Goal: Find specific page/section: Find specific page/section

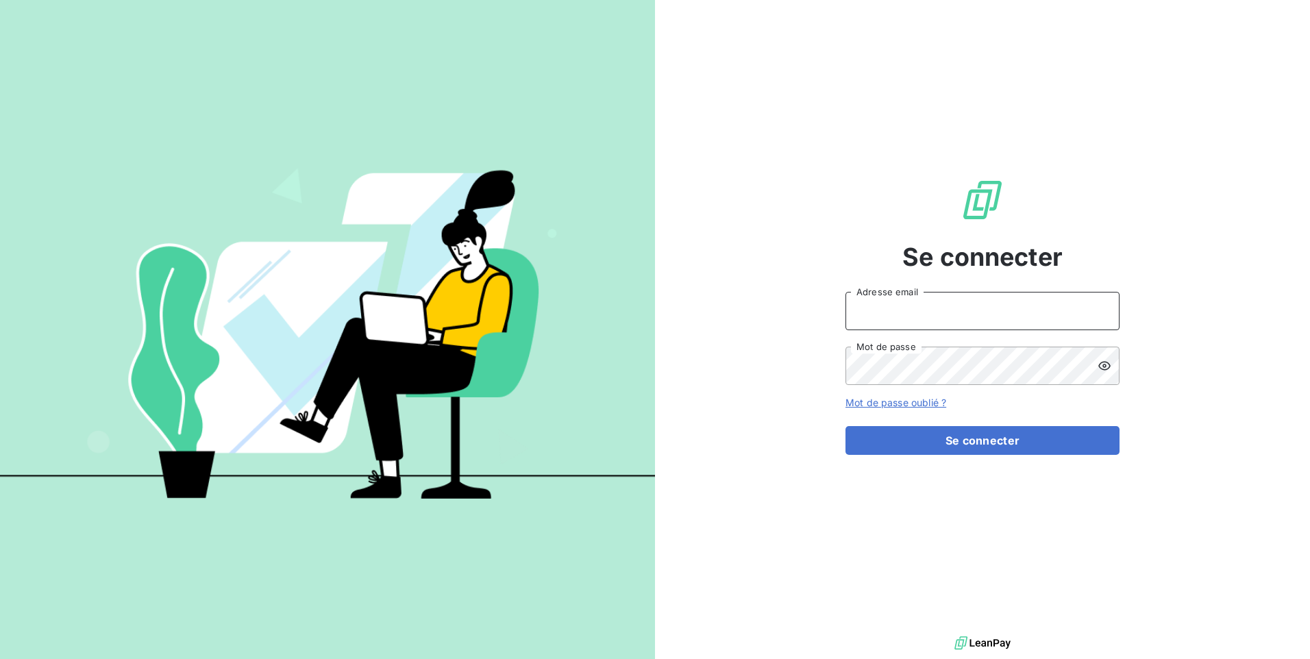
type input "[EMAIL_ADDRESS][DOMAIN_NAME]"
click at [984, 456] on div "Se connecter [EMAIL_ADDRESS][DOMAIN_NAME] Adresse email Mot de passe Mot de pas…" at bounding box center [982, 316] width 274 height 633
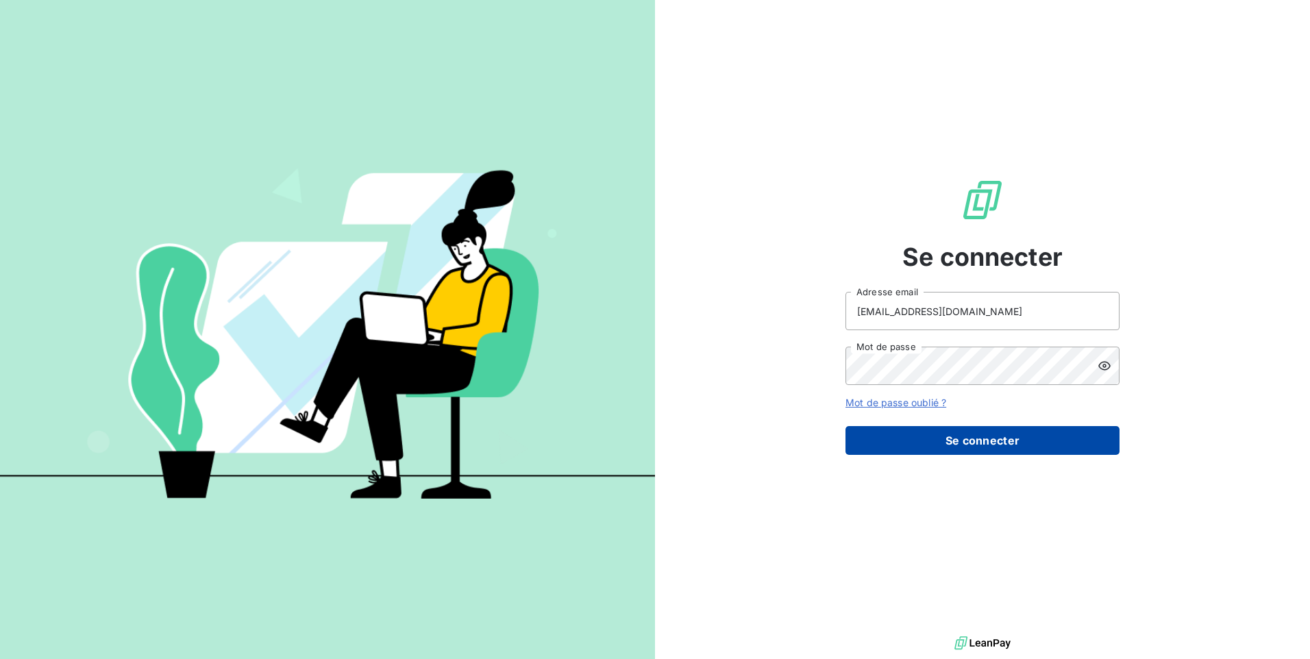
click at [981, 452] on button "Se connecter" at bounding box center [982, 440] width 274 height 29
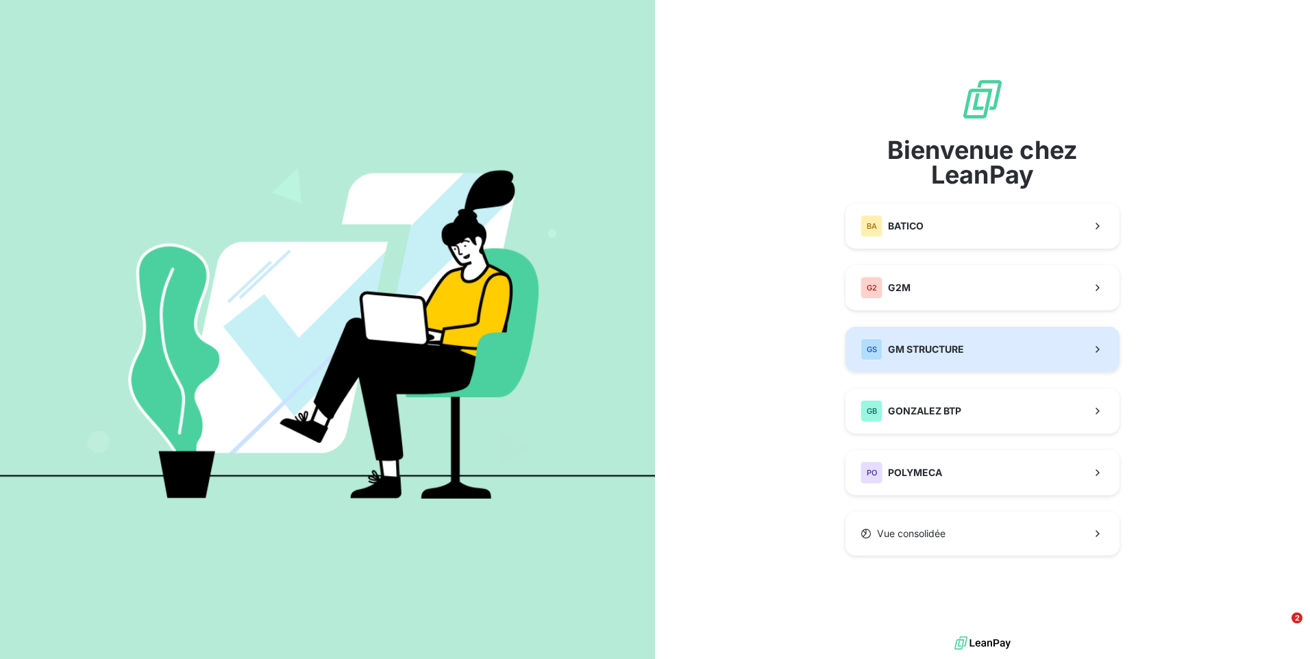
click at [1024, 346] on button "GS GM STRUCTURE" at bounding box center [982, 349] width 274 height 45
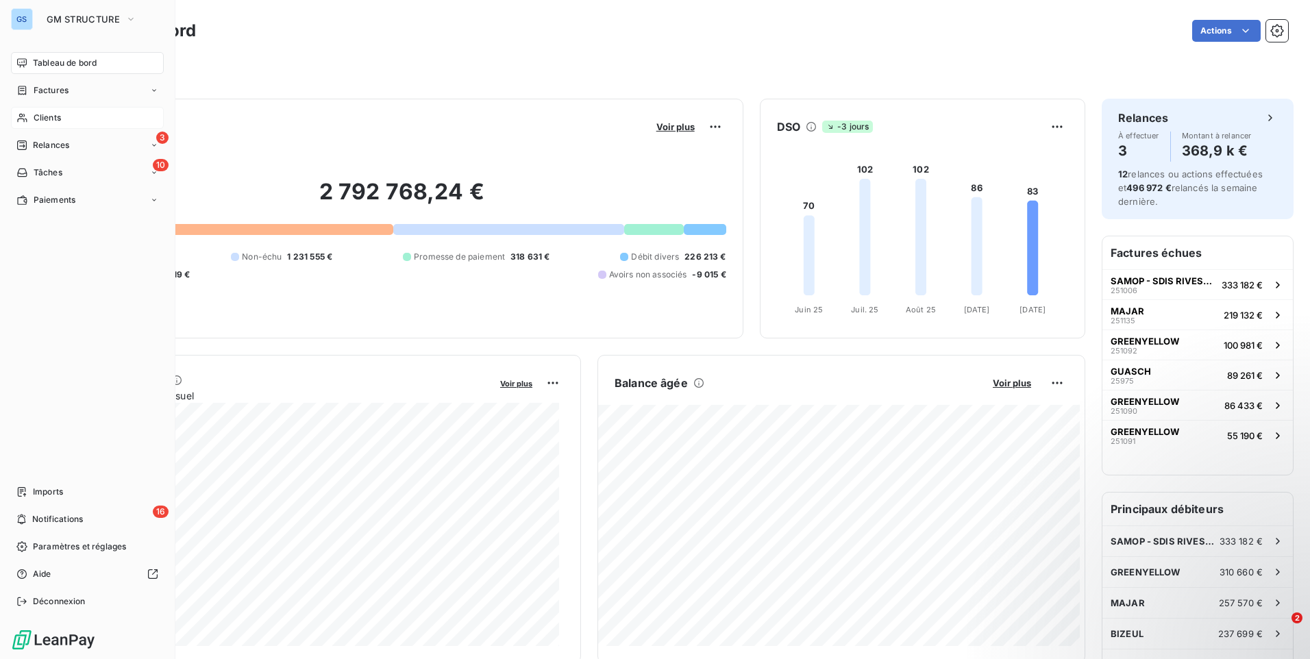
click at [53, 120] on span "Clients" at bounding box center [47, 118] width 27 height 12
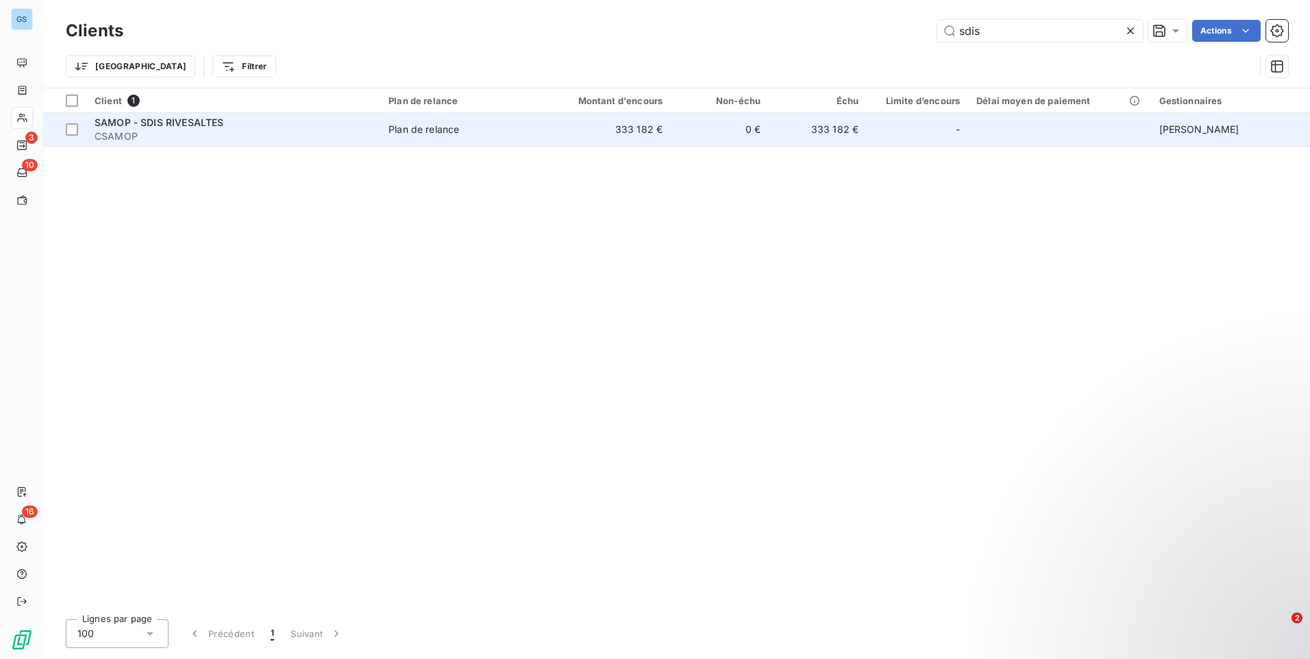
type input "sdis"
click at [703, 136] on td "0 €" at bounding box center [720, 129] width 98 height 33
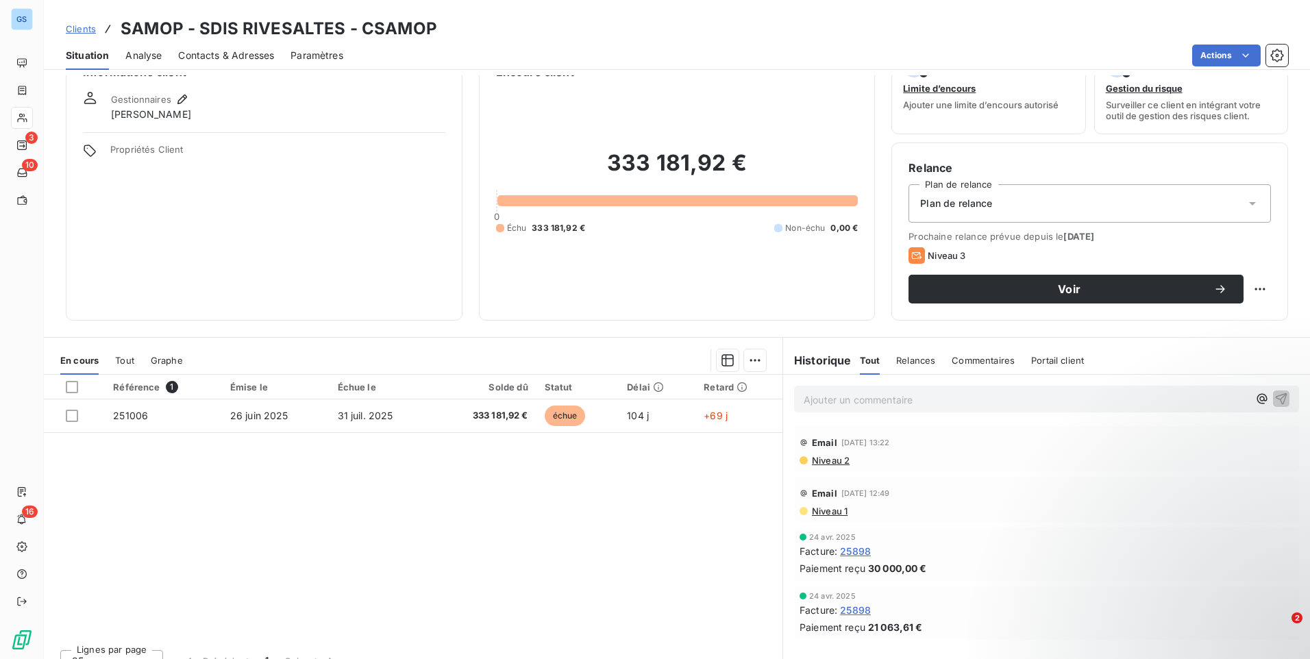
scroll to position [58, 0]
